Goal: Task Accomplishment & Management: Manage account settings

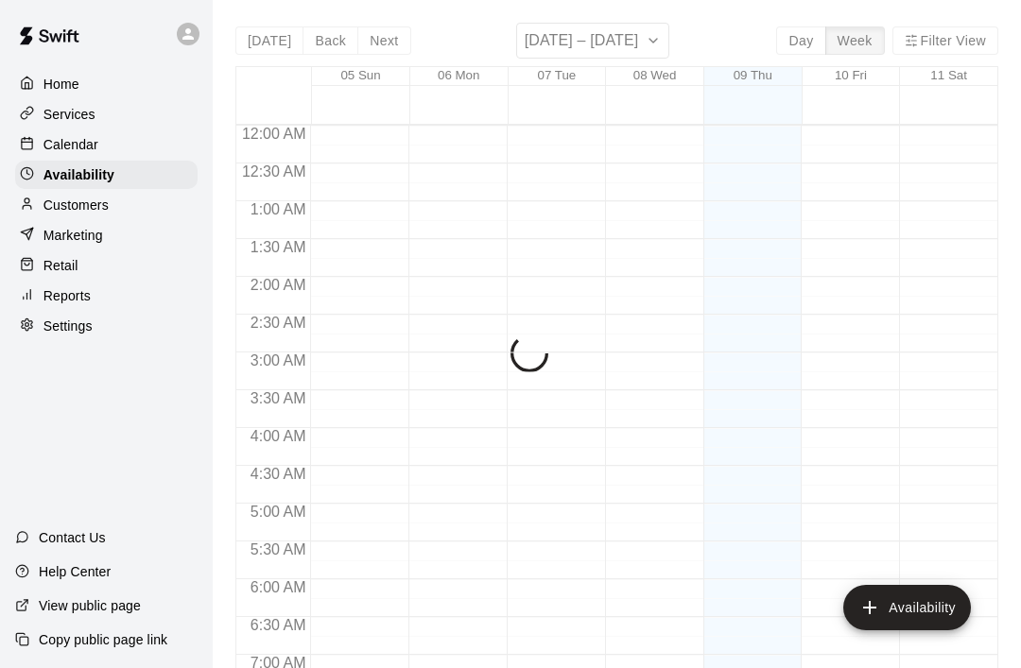
scroll to position [1073, 0]
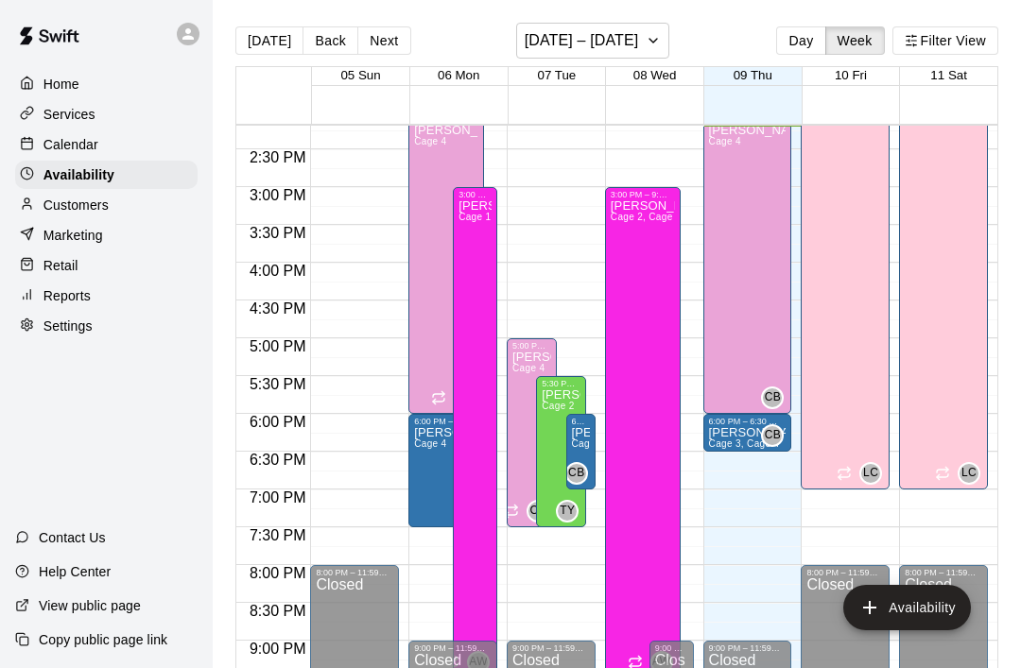
click at [379, 44] on button "Next" at bounding box center [383, 40] width 53 height 28
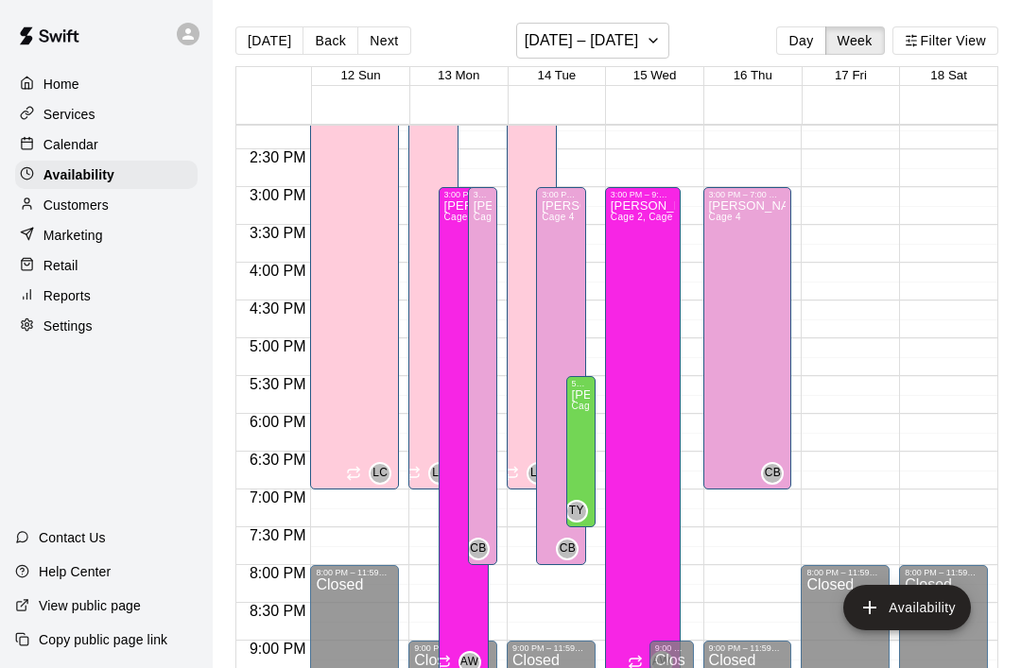
click at [88, 209] on p "Customers" at bounding box center [75, 205] width 65 height 19
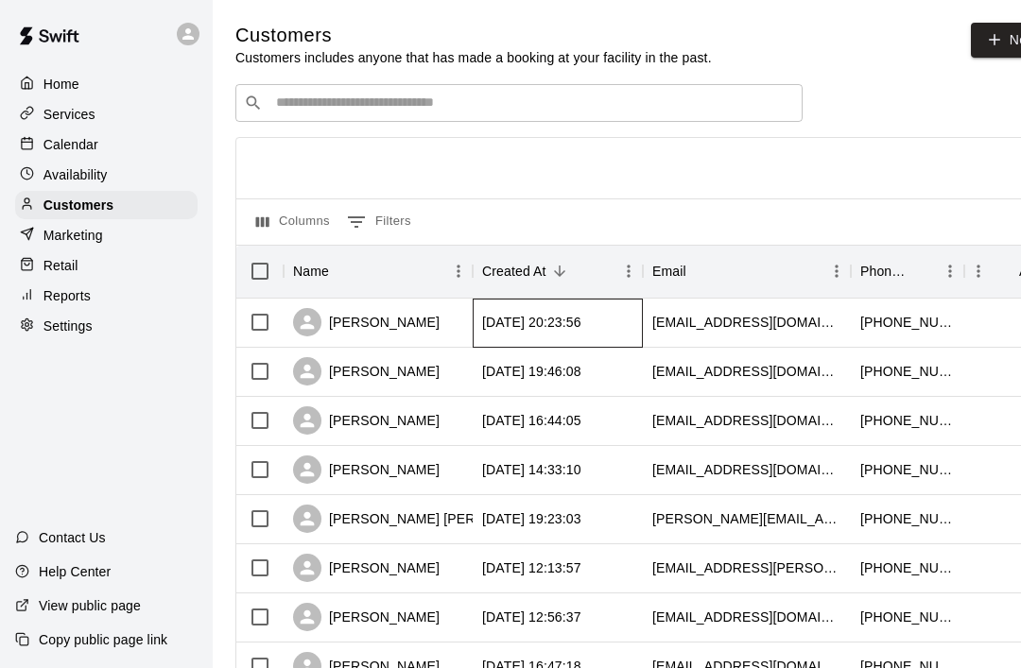
click at [548, 323] on div "[DATE] 20:23:56" at bounding box center [531, 322] width 99 height 19
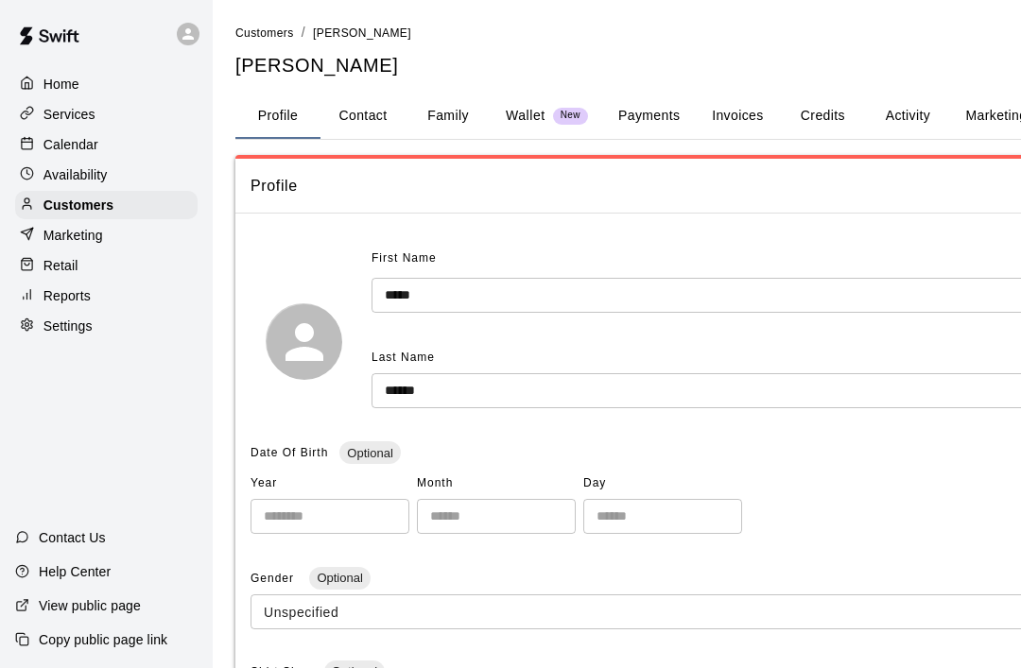
click at [449, 123] on button "Family" at bounding box center [448, 116] width 85 height 45
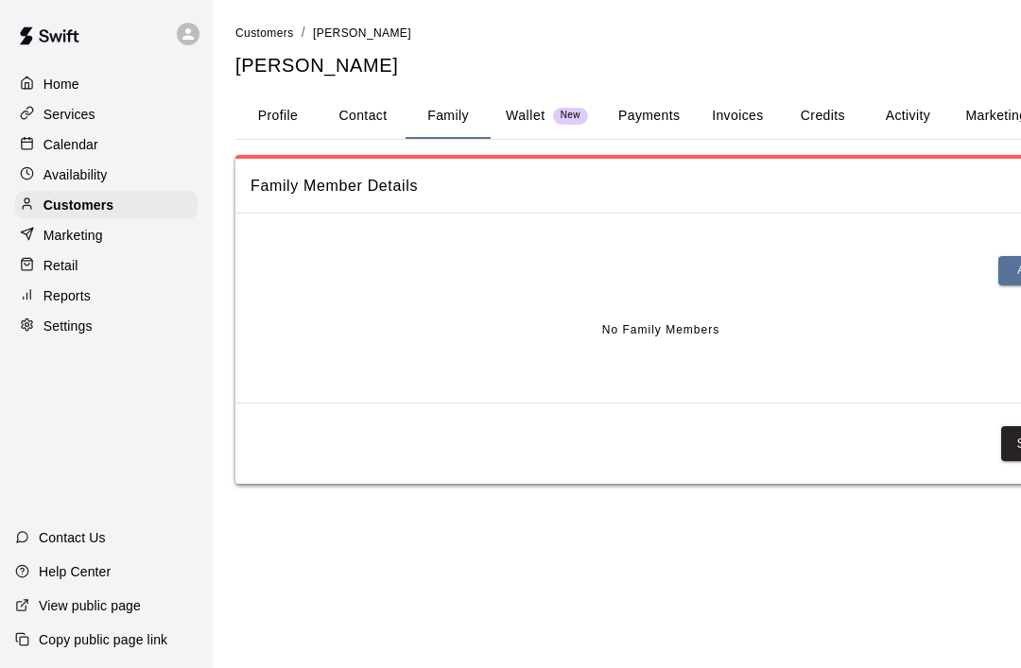
click at [665, 112] on button "Payments" at bounding box center [649, 116] width 92 height 45
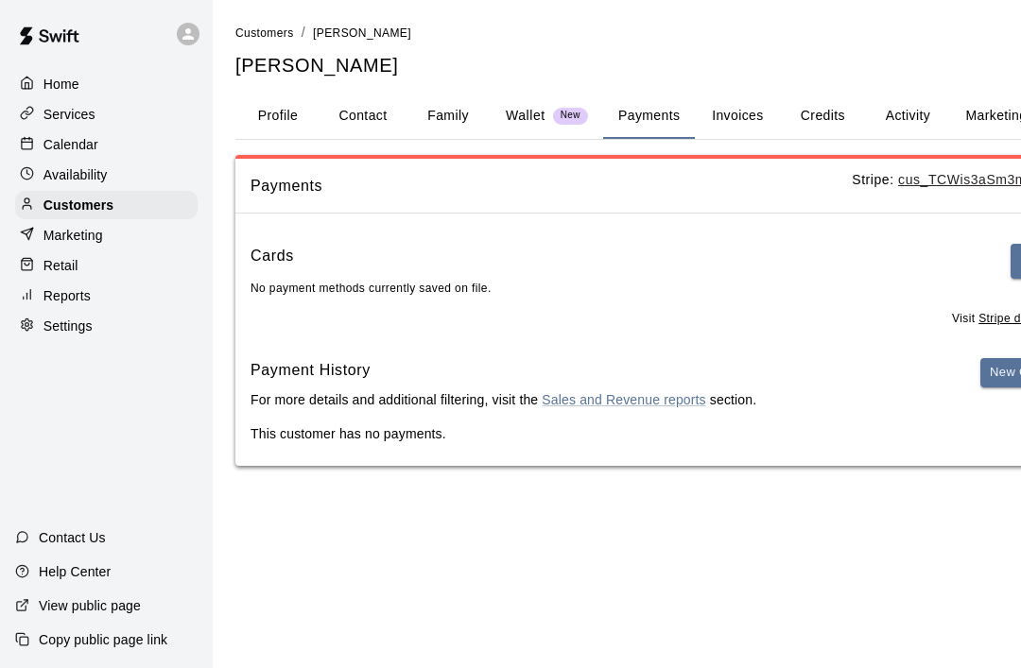
click at [291, 116] on button "Profile" at bounding box center [277, 116] width 85 height 45
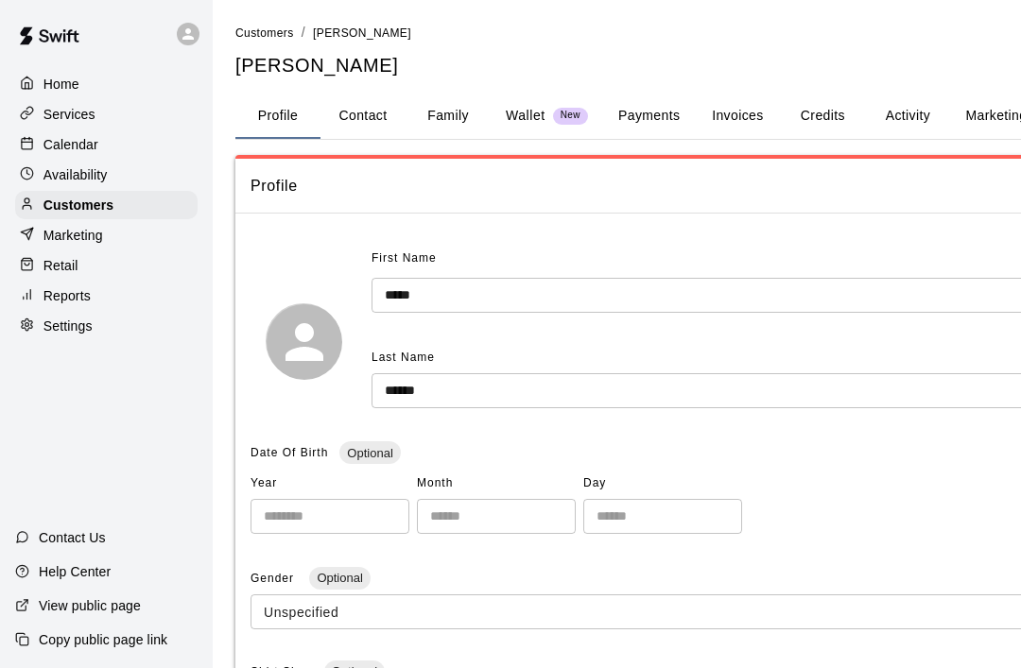
click at [118, 199] on div "Customers" at bounding box center [106, 205] width 182 height 28
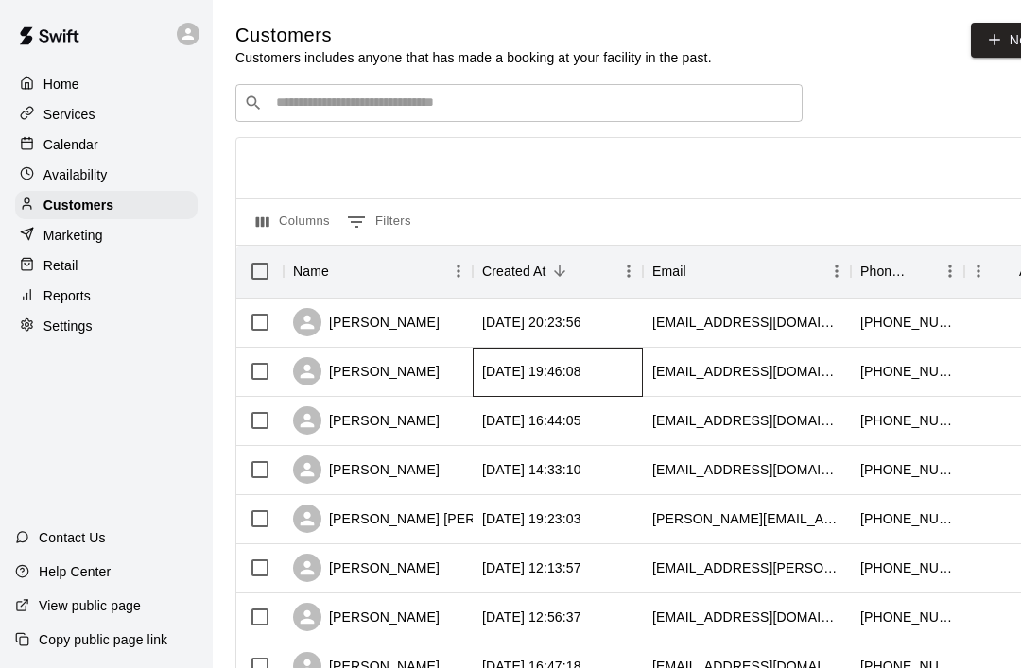
click at [571, 378] on div "[DATE] 19:46:08" at bounding box center [531, 371] width 99 height 19
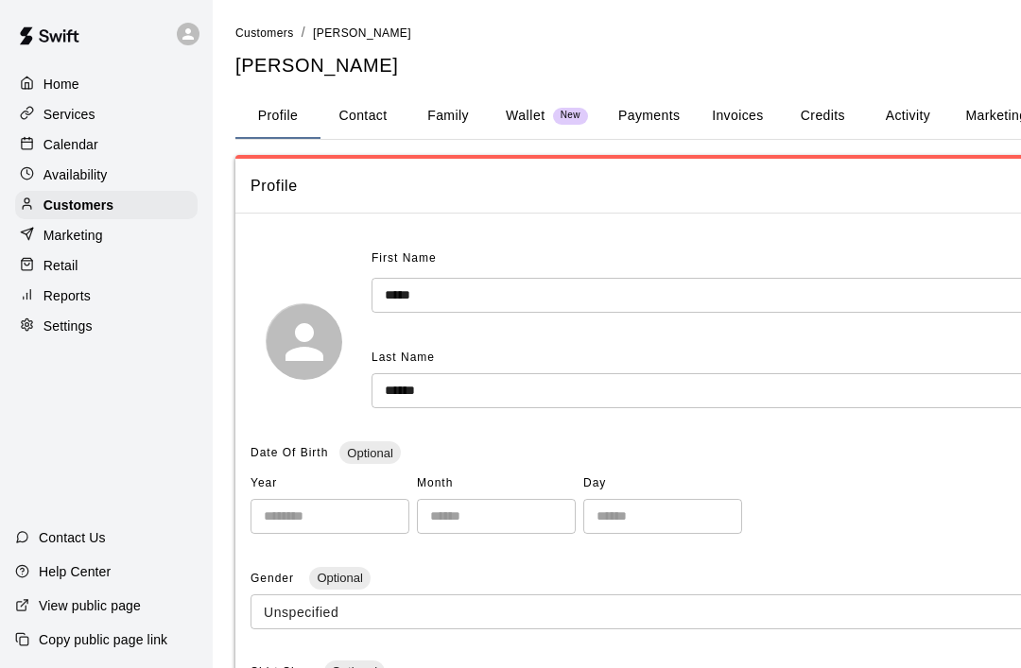
click at [443, 115] on button "Family" at bounding box center [448, 116] width 85 height 45
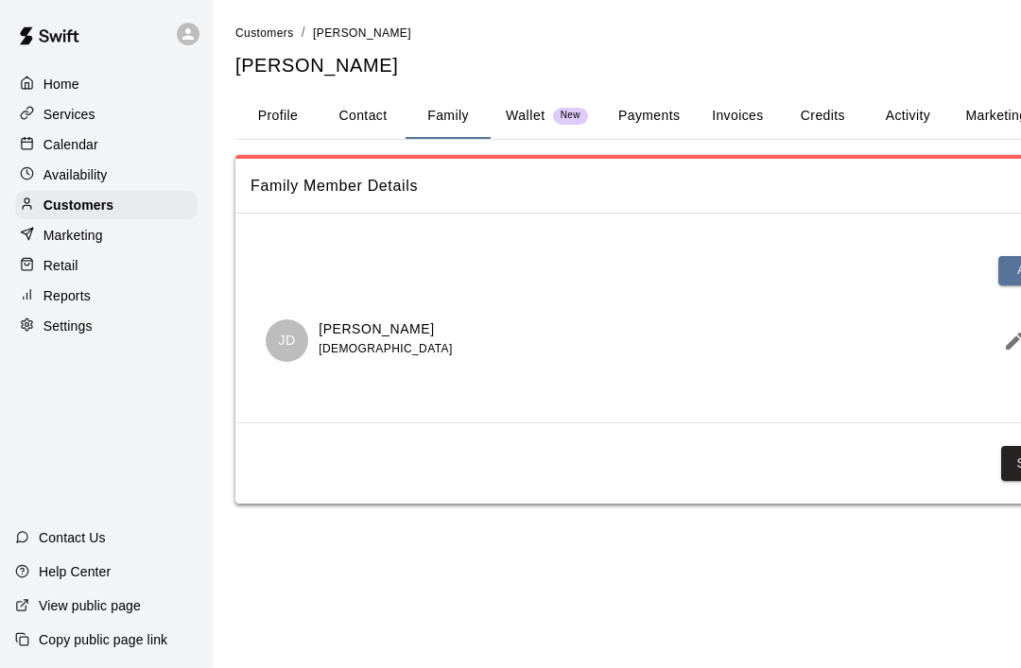
click at [107, 203] on p "Customers" at bounding box center [78, 205] width 70 height 19
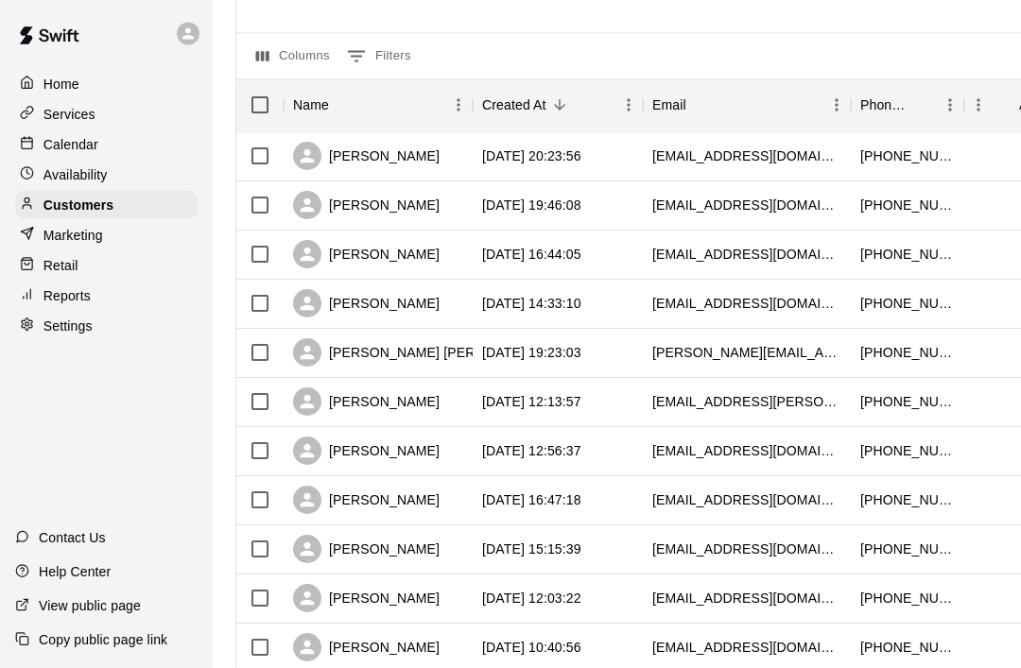
scroll to position [171, 0]
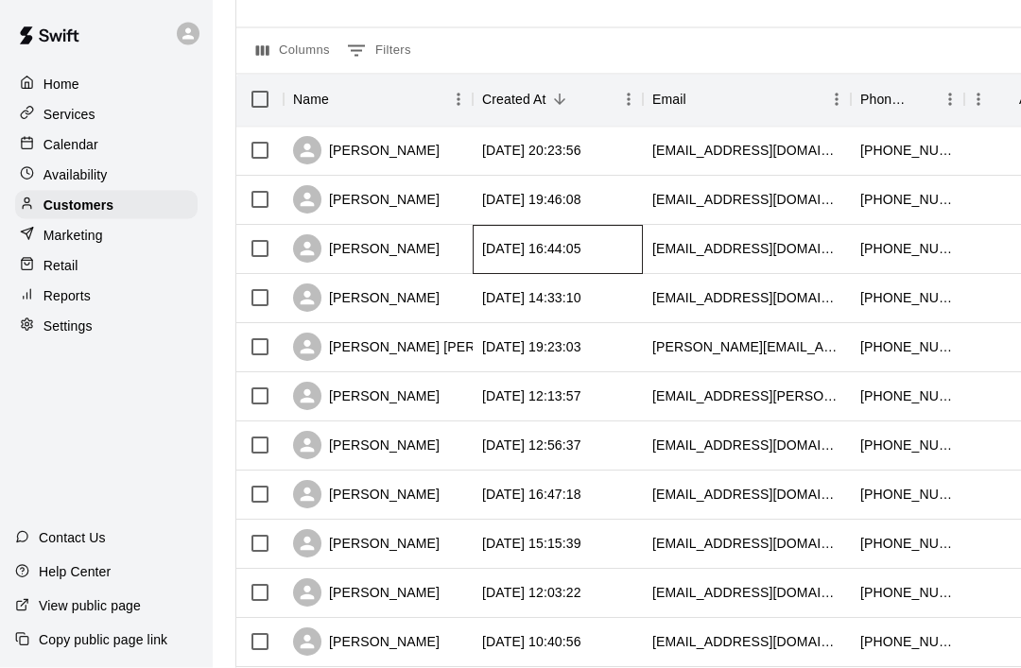
click at [492, 257] on div "[DATE] 16:44:05" at bounding box center [531, 249] width 99 height 19
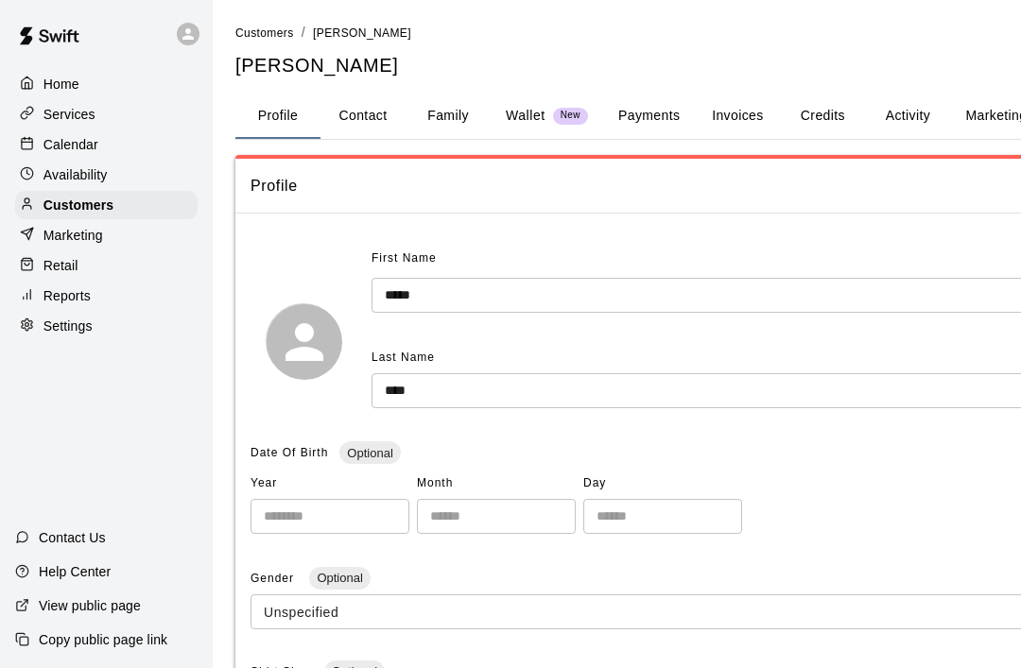
click at [459, 115] on button "Family" at bounding box center [448, 116] width 85 height 45
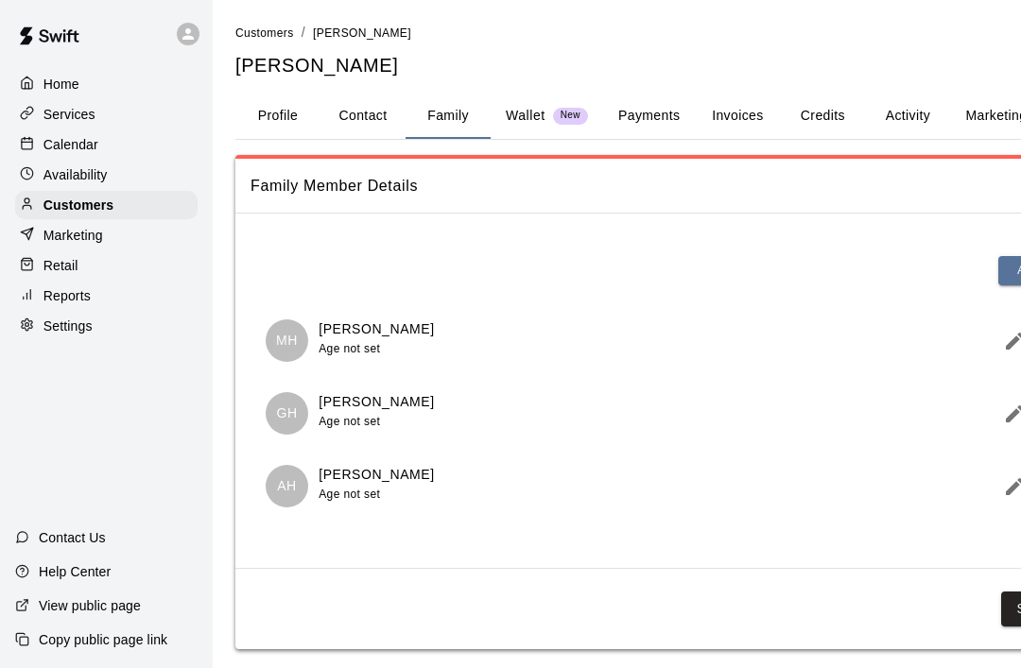
scroll to position [16, 0]
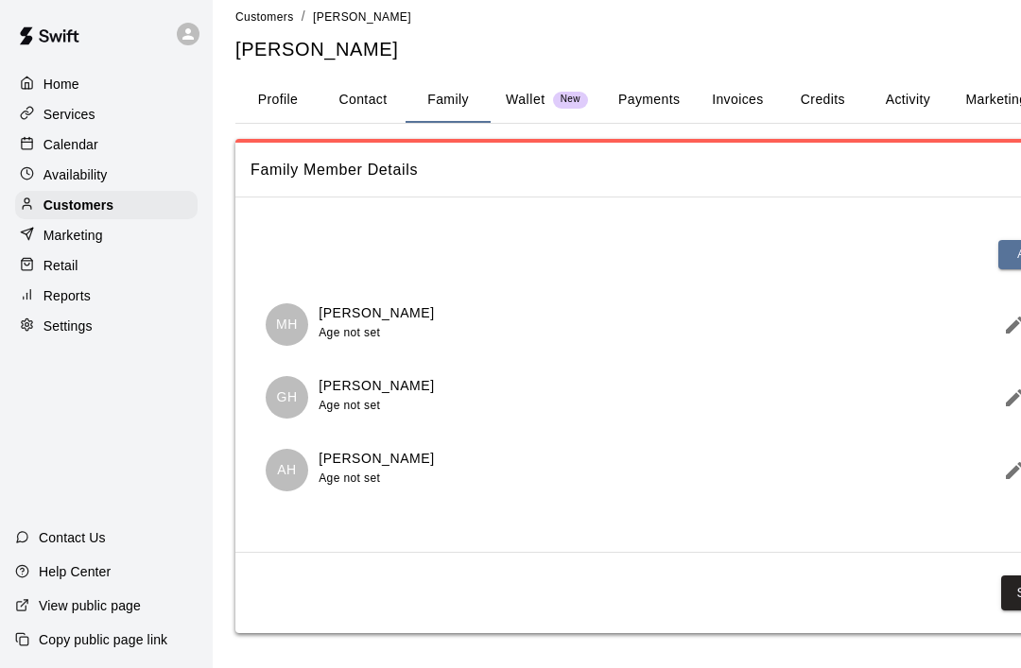
click at [95, 156] on div "Calendar" at bounding box center [106, 144] width 182 height 28
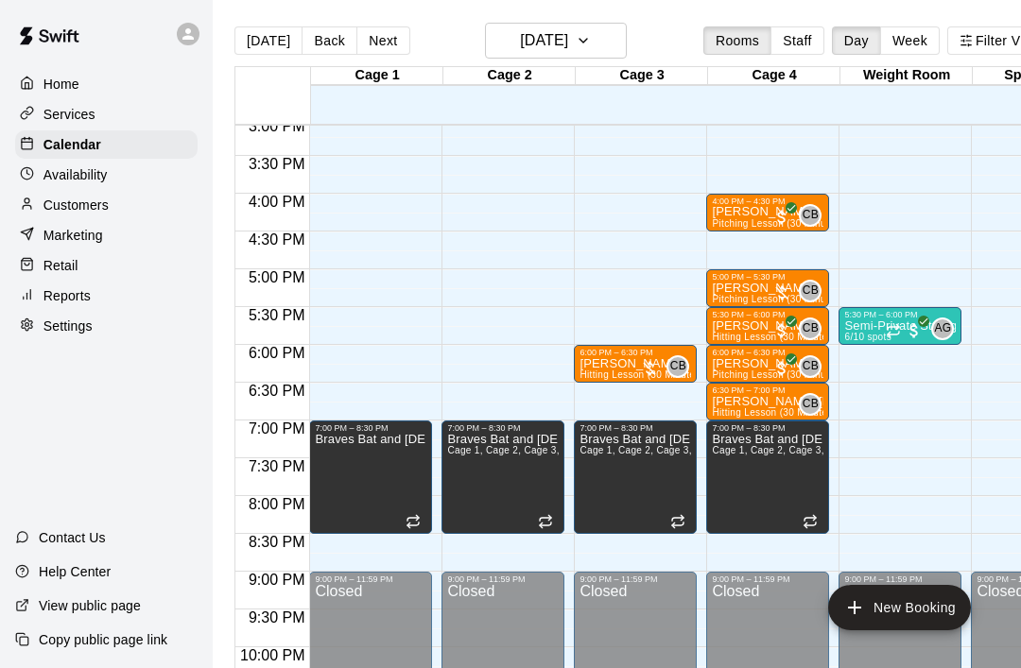
scroll to position [1144, 0]
